Goal: Task Accomplishment & Management: Manage account settings

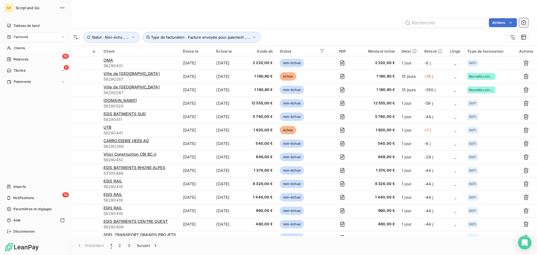
click at [6, 47] on div "Clients" at bounding box center [35, 48] width 62 height 9
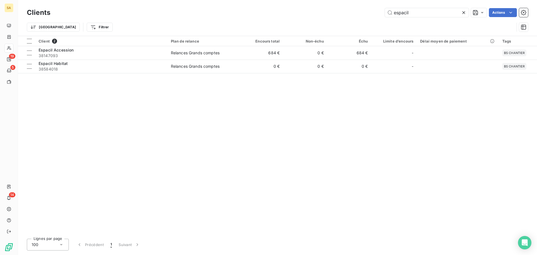
drag, startPoint x: 412, startPoint y: 12, endPoint x: 370, endPoint y: 12, distance: 42.2
click at [370, 12] on div "espacil Actions" at bounding box center [292, 12] width 471 height 9
type input "E"
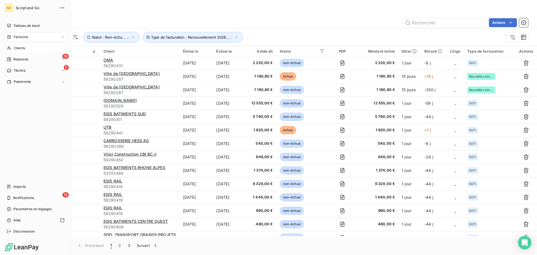
click at [7, 49] on icon at bounding box center [9, 48] width 5 height 4
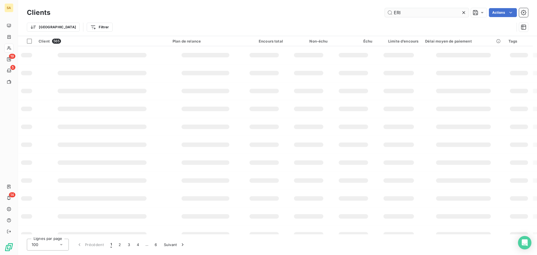
type input "ERI"
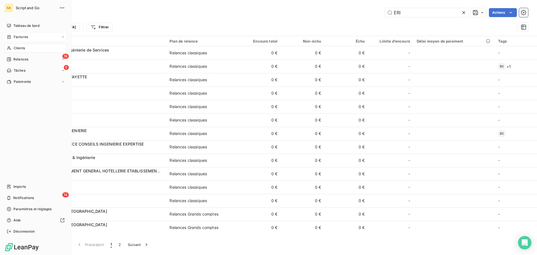
drag, startPoint x: 20, startPoint y: 37, endPoint x: 36, endPoint y: 36, distance: 16.0
click at [20, 37] on span "Factures" at bounding box center [21, 36] width 14 height 5
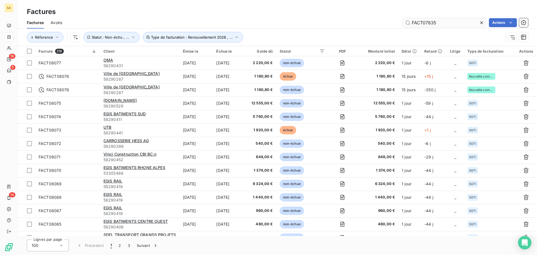
type input "FACT07835"
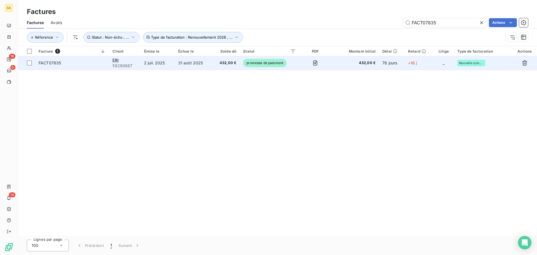
click at [99, 59] on td "FACT07835" at bounding box center [72, 62] width 74 height 13
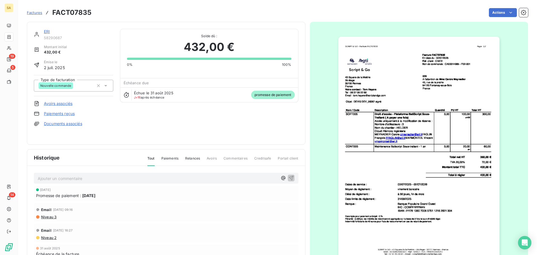
click at [158, 180] on p "Ajouter un commentaire ﻿" at bounding box center [158, 178] width 240 height 7
click at [462, 200] on img "button" at bounding box center [418, 150] width 161 height 227
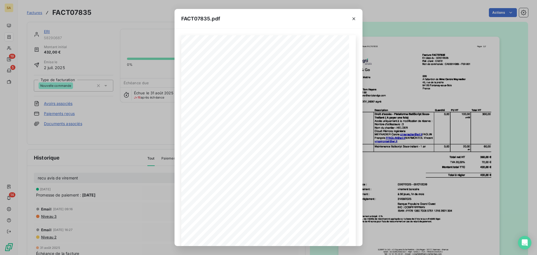
drag, startPoint x: 352, startPoint y: 19, endPoint x: 325, endPoint y: 32, distance: 30.1
click at [353, 19] on icon "button" at bounding box center [354, 19] width 6 height 6
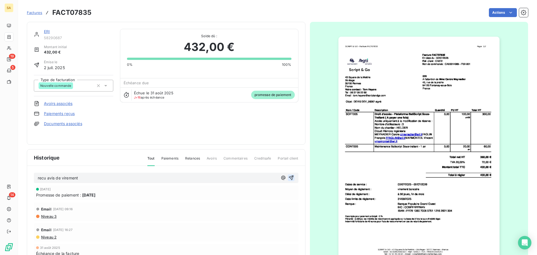
click at [288, 178] on icon "button" at bounding box center [291, 178] width 6 height 6
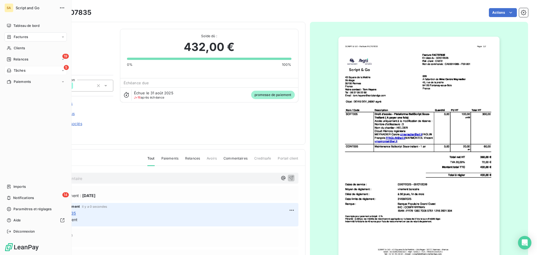
click at [18, 69] on span "Tâches" at bounding box center [20, 70] width 12 height 5
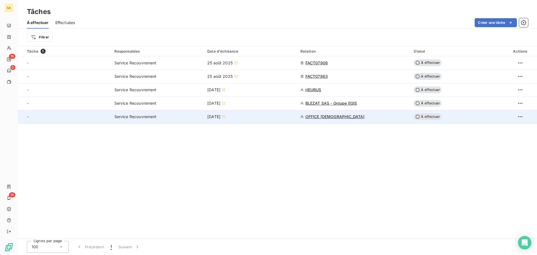
click at [328, 115] on span "OFFICE [DEMOGRAPHIC_DATA]" at bounding box center [334, 117] width 59 height 6
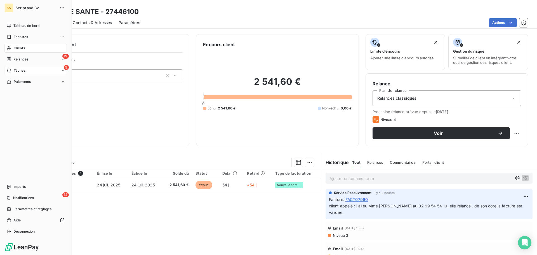
click at [27, 69] on div "5 Tâches" at bounding box center [35, 70] width 62 height 9
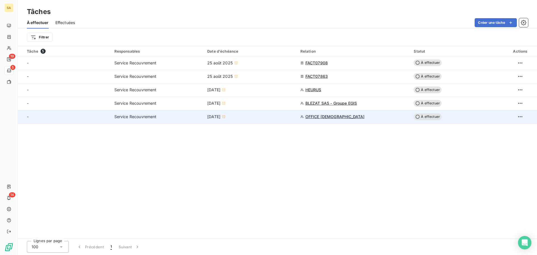
click at [525, 116] on div at bounding box center [519, 116] width 27 height 9
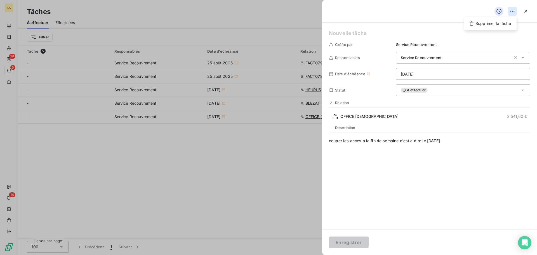
click at [511, 10] on html "SA 19 5 14 Tâches À effectuer Effectuées Créer une tâche Filtrer Tâche 5 Respon…" at bounding box center [268, 127] width 537 height 255
click at [500, 26] on div "Supprimer la tâche" at bounding box center [490, 23] width 48 height 9
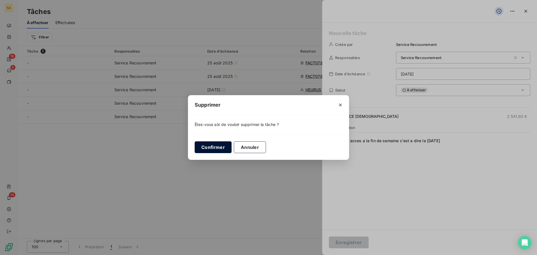
click at [217, 148] on button "Confirmer" at bounding box center [213, 147] width 37 height 12
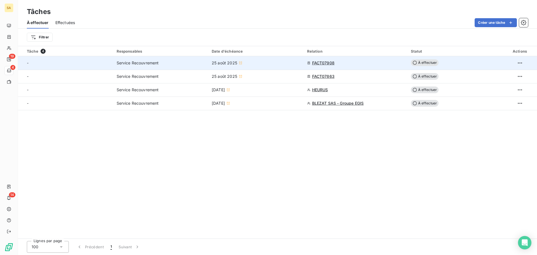
click at [322, 61] on span "FACT07908" at bounding box center [323, 63] width 22 height 6
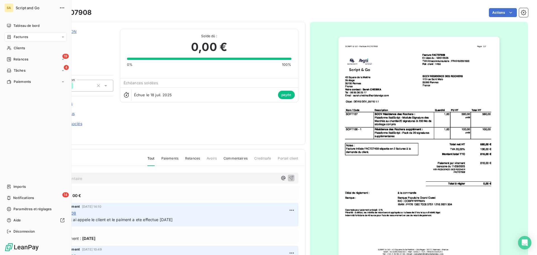
click at [12, 70] on div "Tâches" at bounding box center [16, 70] width 19 height 5
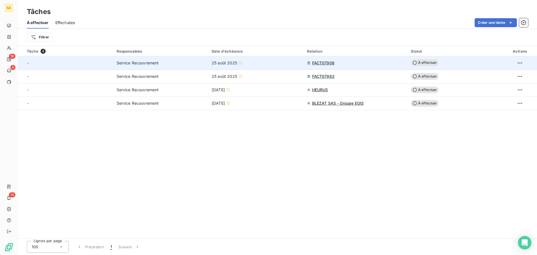
click at [319, 61] on span "FACT07908" at bounding box center [323, 63] width 22 height 6
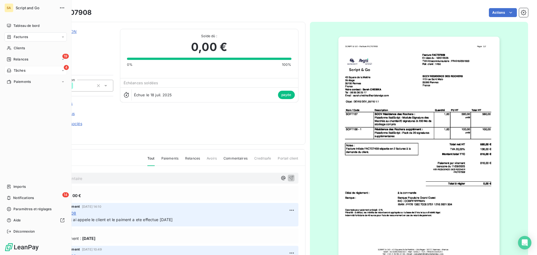
click at [13, 67] on div "4 Tâches" at bounding box center [35, 70] width 62 height 9
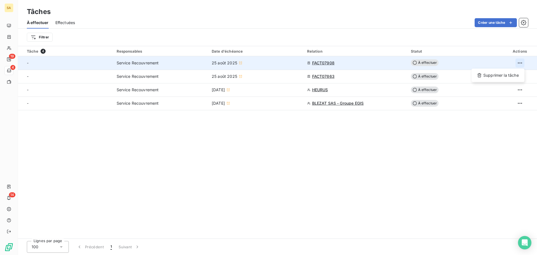
click at [521, 63] on html "SA 19 4 14 Tâches À effectuer Effectuées Créer une tâche Filtrer Tâche 4 Respon…" at bounding box center [268, 127] width 537 height 255
click at [492, 75] on div "Supprimer la tâche" at bounding box center [497, 75] width 48 height 9
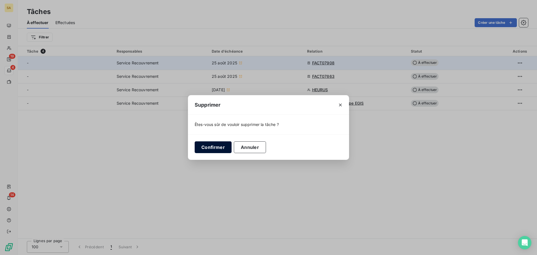
click at [214, 143] on button "Confirmer" at bounding box center [213, 147] width 37 height 12
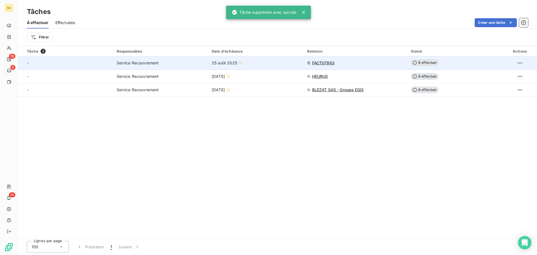
click at [323, 61] on span "FACT07863" at bounding box center [323, 63] width 22 height 6
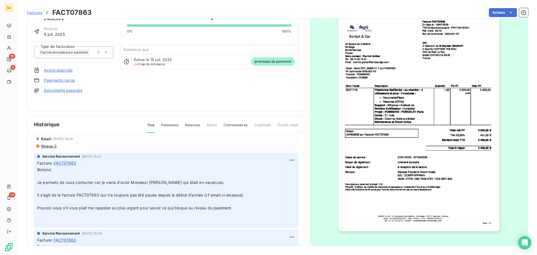
scroll to position [56, 0]
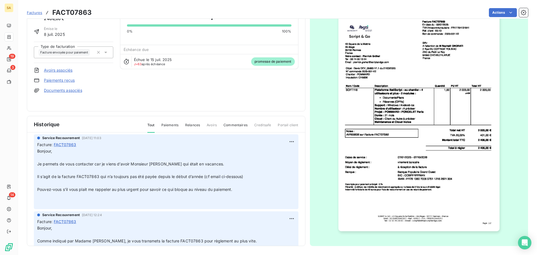
click at [239, 192] on p "Bonjour, ﻿ Je permets de vous contacter car je viens d’avoir Monsieur [PERSON_N…" at bounding box center [166, 177] width 258 height 58
click at [239, 191] on p "Bonjour, ﻿ Je permets de vous contacter car je viens d’avoir Monsieur [PERSON_N…" at bounding box center [166, 177] width 258 height 58
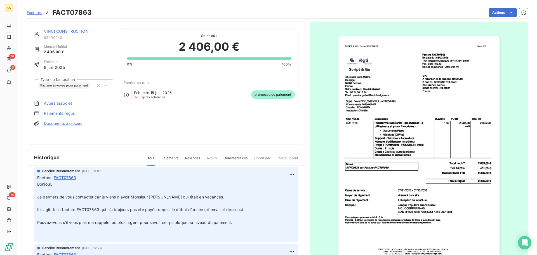
scroll to position [0, 0]
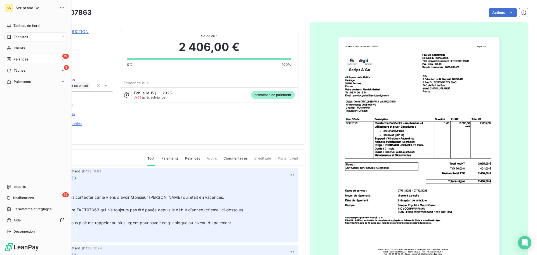
click at [16, 59] on span "Relances" at bounding box center [20, 59] width 15 height 5
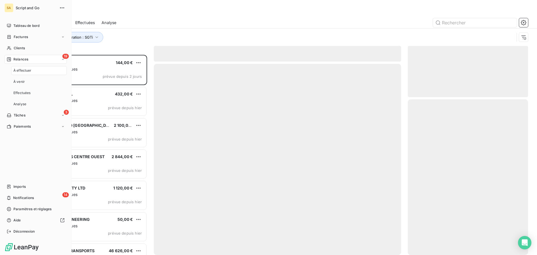
scroll to position [196, 116]
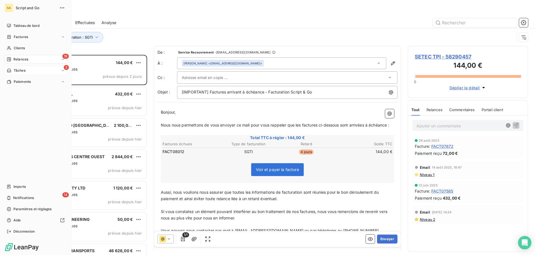
click at [29, 69] on div "3 Tâches" at bounding box center [35, 70] width 62 height 9
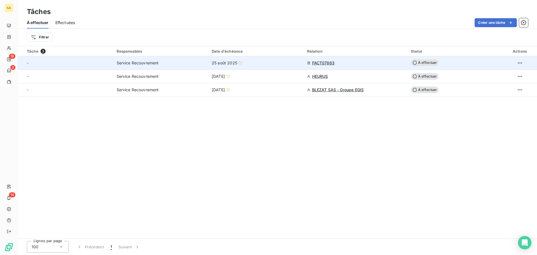
click at [431, 60] on span "À effectuer" at bounding box center [425, 62] width 28 height 7
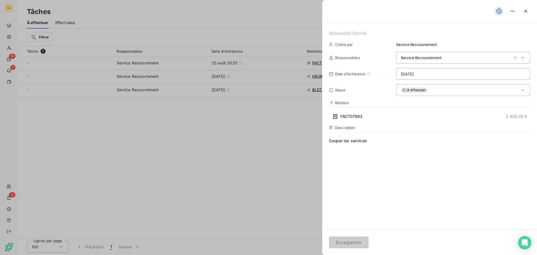
click at [397, 139] on span "Couper les services" at bounding box center [429, 191] width 201 height 107
click at [525, 10] on icon "button" at bounding box center [526, 11] width 6 height 6
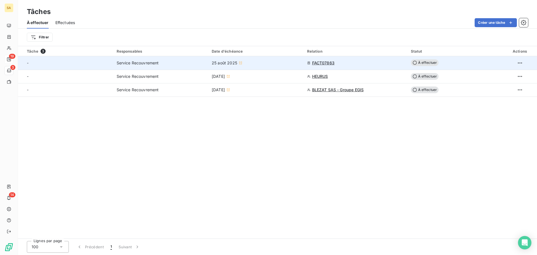
click at [320, 62] on span "FACT07863" at bounding box center [323, 63] width 22 height 6
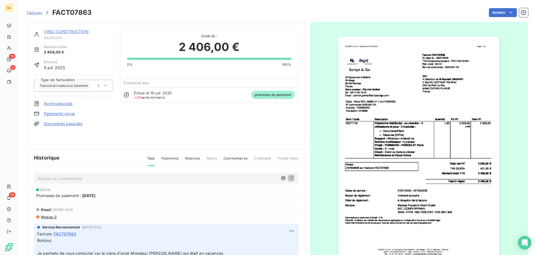
drag, startPoint x: 110, startPoint y: 196, endPoint x: 81, endPoint y: 196, distance: 28.5
click at [81, 196] on div "Promesse de paiement : [DATE]" at bounding box center [166, 195] width 260 height 6
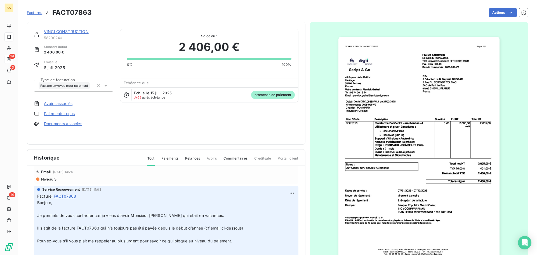
scroll to position [28, 0]
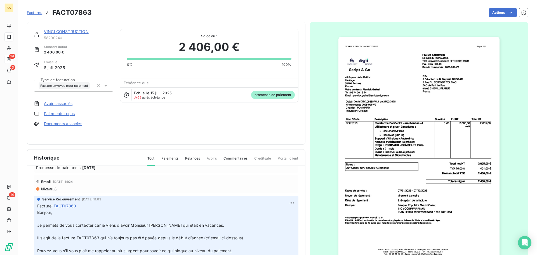
click at [64, 156] on div "Historique Tout Paiements Relances Avoirs Commentaires Creditsafe Portail client" at bounding box center [166, 157] width 278 height 16
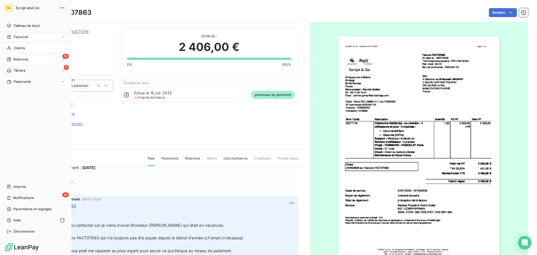
click at [20, 47] on span "Clients" at bounding box center [19, 48] width 11 height 5
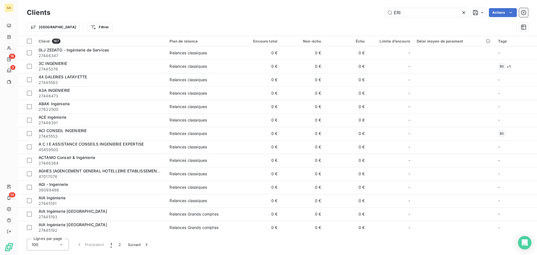
drag, startPoint x: 406, startPoint y: 9, endPoint x: 379, endPoint y: 11, distance: 27.2
click at [379, 11] on div "ERI Actions" at bounding box center [292, 12] width 471 height 9
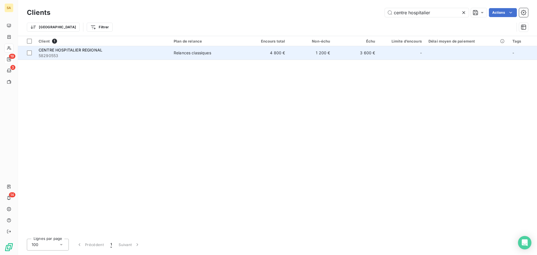
type input "centre hospitalier"
click at [149, 54] on span "58290553" at bounding box center [103, 56] width 128 height 6
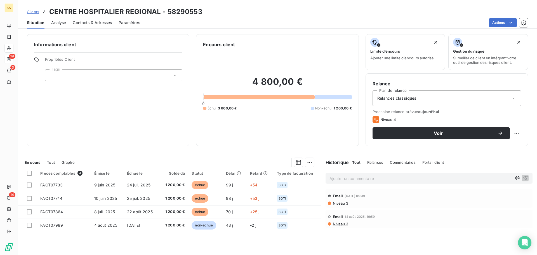
click at [90, 22] on span "Contacts & Adresses" at bounding box center [92, 23] width 39 height 6
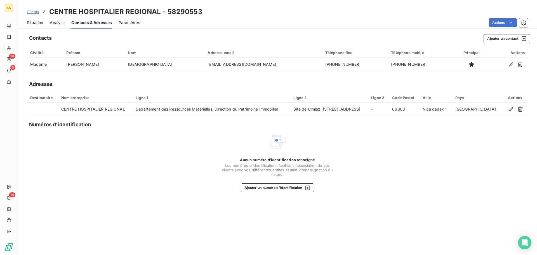
click at [38, 23] on span "Situation" at bounding box center [35, 23] width 16 height 6
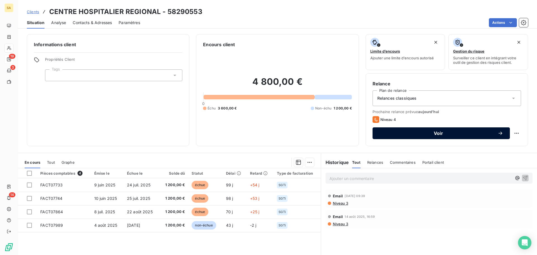
click at [451, 133] on span "Voir" at bounding box center [438, 133] width 118 height 4
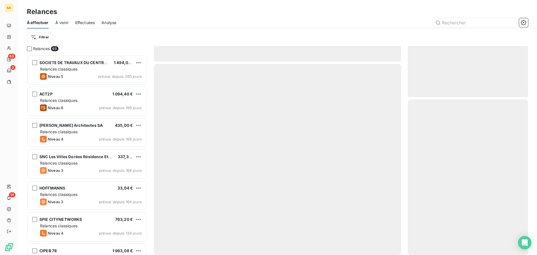
scroll to position [196, 116]
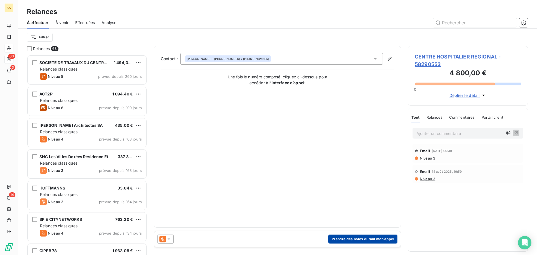
click at [347, 239] on button "Prendre des notes durant mon appel" at bounding box center [362, 238] width 69 height 9
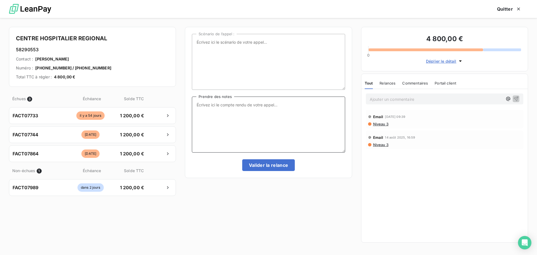
click at [229, 104] on textarea "Prendre des notes" at bounding box center [268, 124] width 153 height 56
type textarea "Mess"
click button "Valider la relance" at bounding box center [268, 165] width 53 height 12
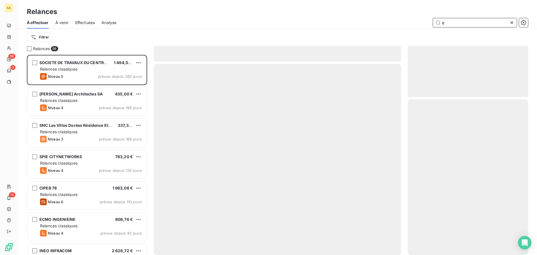
scroll to position [196, 116]
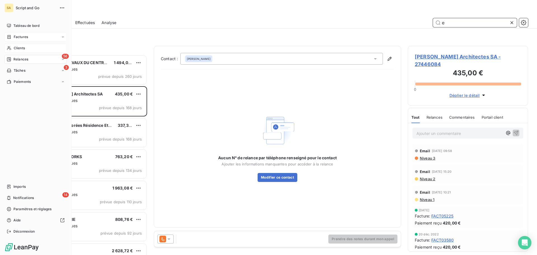
type input "e"
click at [21, 34] on div "Factures" at bounding box center [35, 36] width 62 height 9
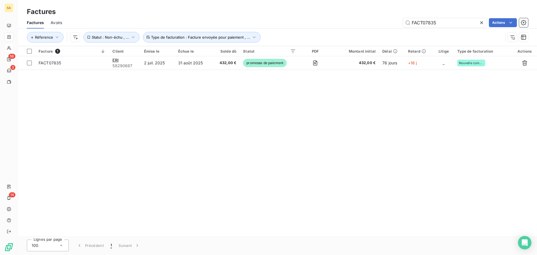
drag, startPoint x: 432, startPoint y: 18, endPoint x: 395, endPoint y: 18, distance: 36.3
click at [395, 18] on div "FACT07835 Actions" at bounding box center [298, 22] width 459 height 9
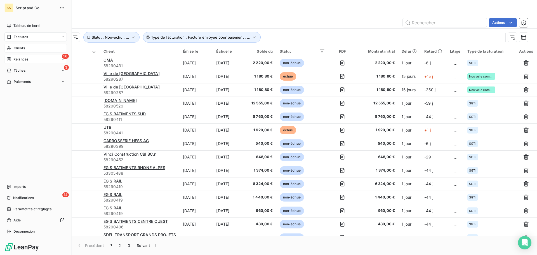
click at [19, 46] on span "Clients" at bounding box center [19, 48] width 11 height 5
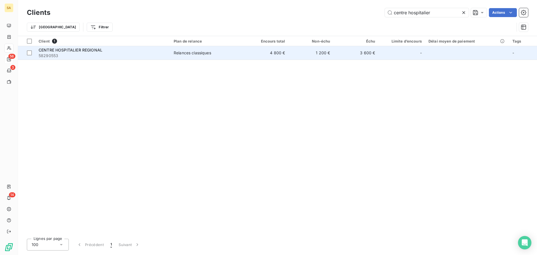
click at [148, 54] on span "58290553" at bounding box center [103, 56] width 128 height 6
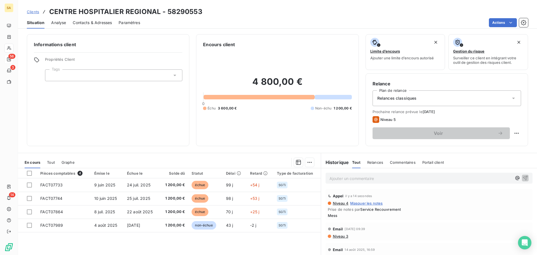
click at [360, 203] on span "Masquer les notes" at bounding box center [366, 203] width 33 height 4
click at [360, 203] on span "Afficher les notes" at bounding box center [365, 203] width 31 height 4
click at [338, 202] on span "Niveau 4" at bounding box center [340, 203] width 16 height 4
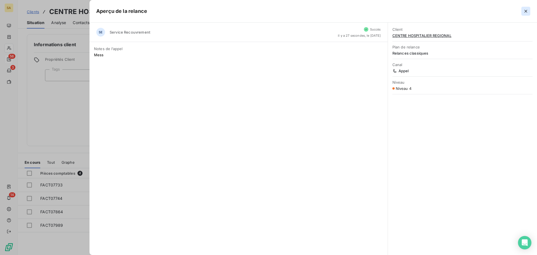
click at [525, 13] on icon "button" at bounding box center [526, 11] width 6 height 6
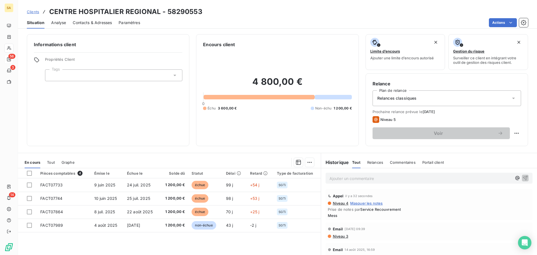
click at [363, 203] on span "Masquer les notes" at bounding box center [366, 203] width 33 height 4
click at [363, 203] on span "Afficher les notes" at bounding box center [365, 203] width 31 height 4
click at [344, 178] on p "Ajouter un commentaire ﻿" at bounding box center [420, 178] width 182 height 7
click at [90, 25] on span "Contacts & Adresses" at bounding box center [92, 23] width 39 height 6
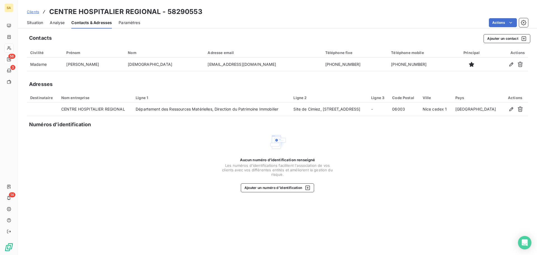
click at [35, 22] on span "Situation" at bounding box center [35, 23] width 16 height 6
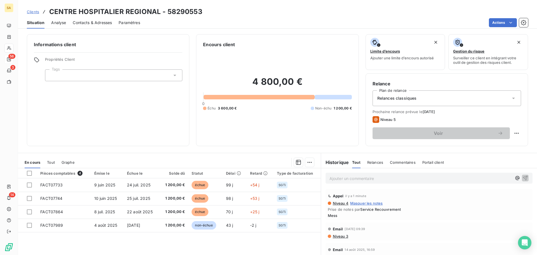
click at [351, 178] on p "Ajouter un commentaire ﻿" at bounding box center [420, 178] width 182 height 7
click at [523, 178] on icon "button" at bounding box center [525, 177] width 5 height 5
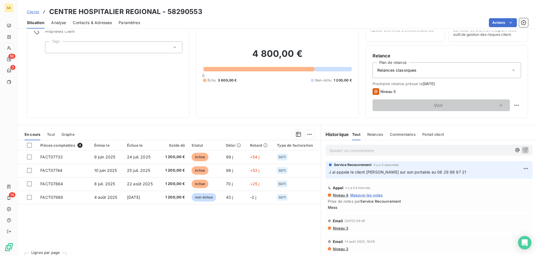
scroll to position [38, 0]
